Goal: Task Accomplishment & Management: Manage account settings

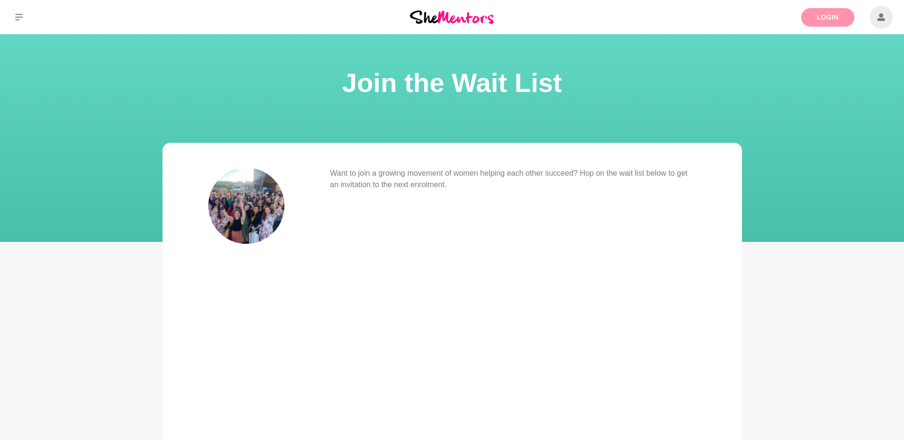
click at [828, 21] on link "Login" at bounding box center [827, 17] width 53 height 19
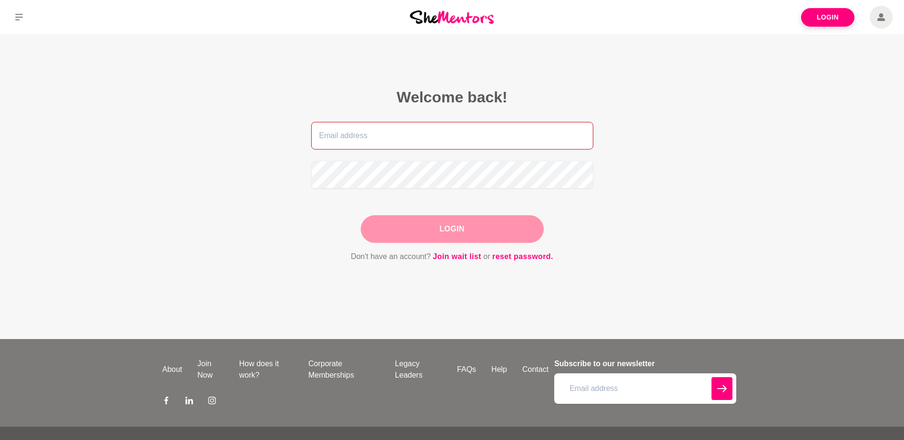
click at [407, 139] on input "email" at bounding box center [452, 136] width 282 height 28
type input "[EMAIL_ADDRESS][DOMAIN_NAME]"
click at [516, 256] on link "reset password." at bounding box center [522, 257] width 61 height 12
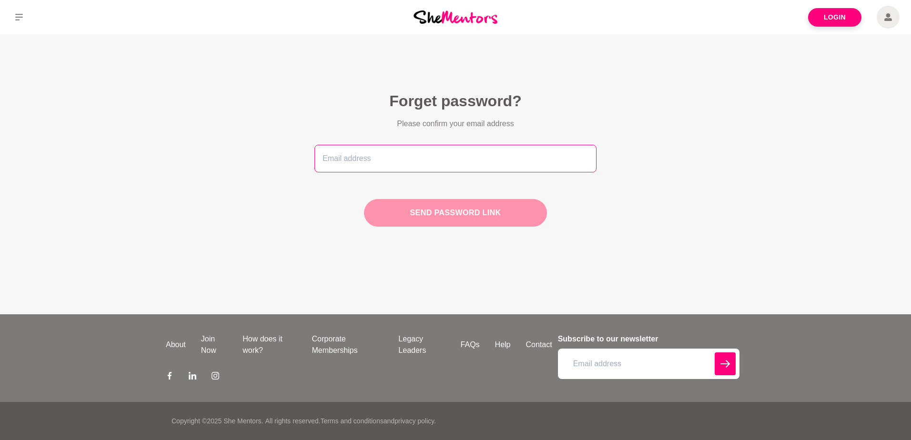
click at [416, 164] on input "email" at bounding box center [455, 159] width 282 height 28
type input "[EMAIL_ADDRESS][DOMAIN_NAME]"
click at [463, 212] on button "Send password link" at bounding box center [455, 213] width 183 height 28
click at [420, 218] on button "Send password link" at bounding box center [455, 213] width 183 height 28
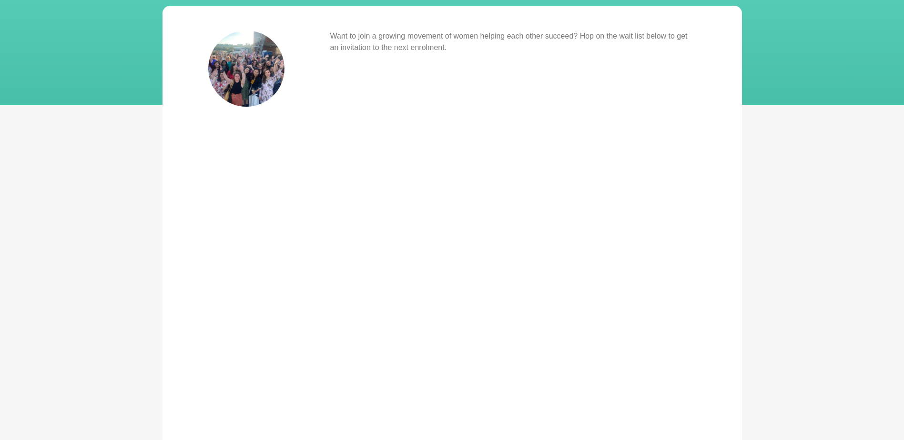
scroll to position [185, 0]
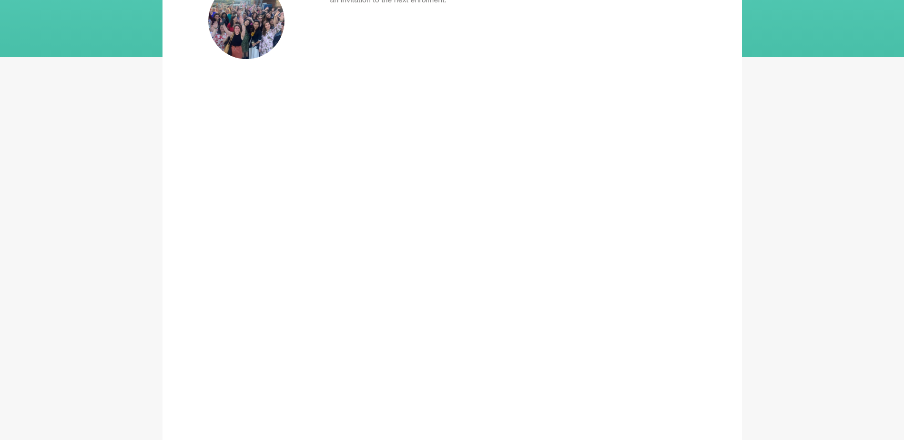
click at [623, 194] on div "Want to join a growing movement of women helping each other succeed? Hop on the…" at bounding box center [513, 212] width 366 height 459
